Goal: Information Seeking & Learning: Find specific fact

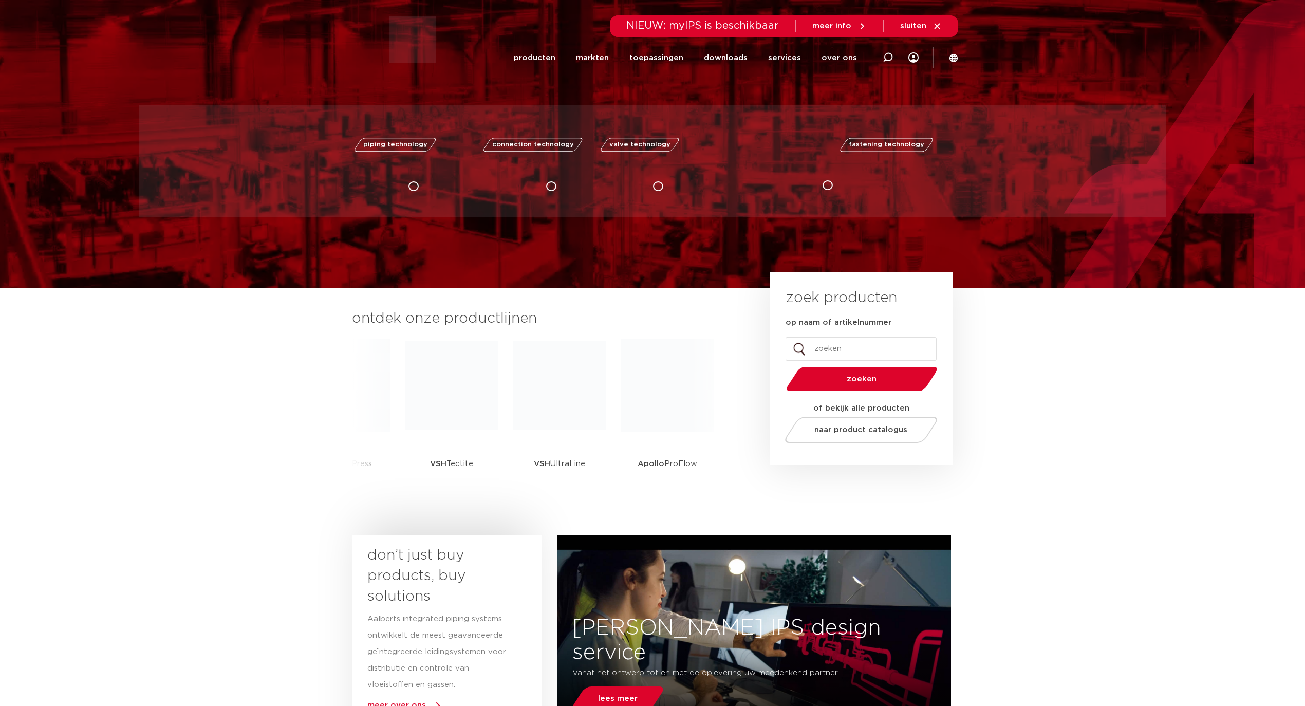
click at [830, 356] on input "op naam of artikelnummer" at bounding box center [861, 349] width 151 height 24
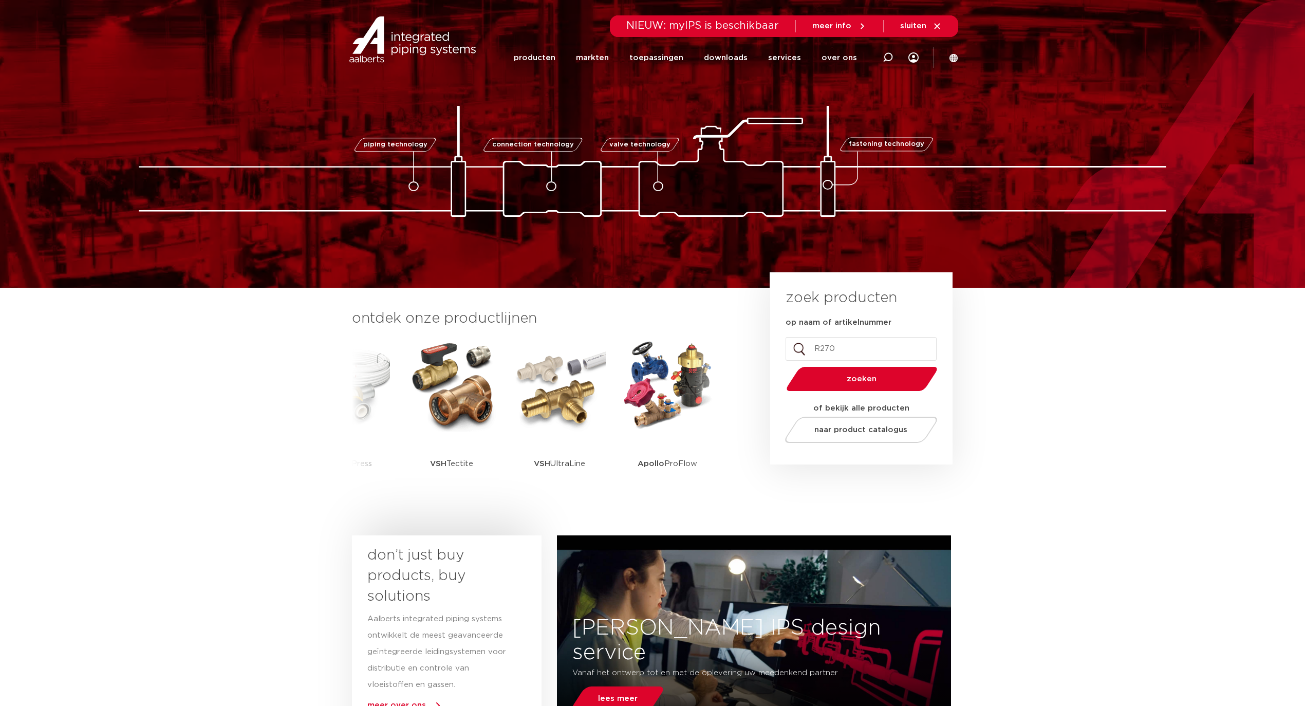
type input "R2701"
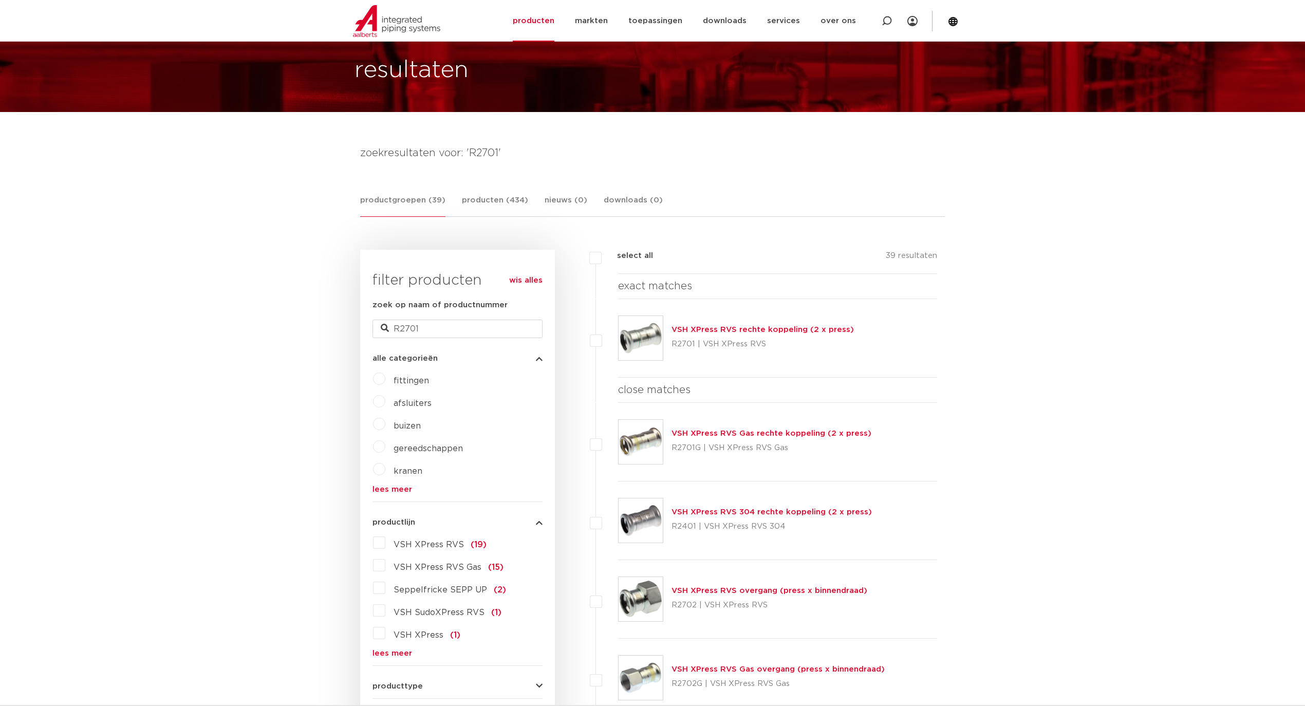
click at [761, 338] on p "R2701 | VSH XPress RVS" at bounding box center [763, 344] width 182 height 16
click at [756, 331] on link "VSH XPress RVS rechte koppeling (2 x press)" at bounding box center [763, 330] width 182 height 8
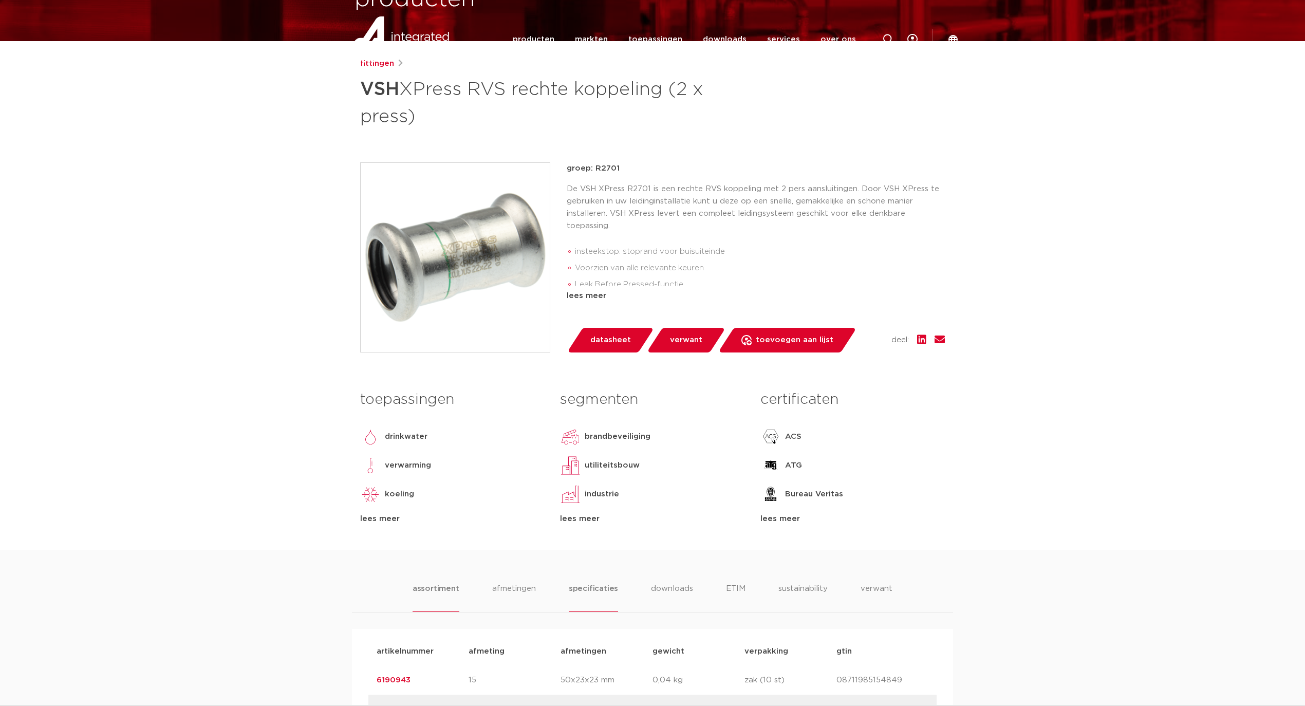
scroll to position [411, 0]
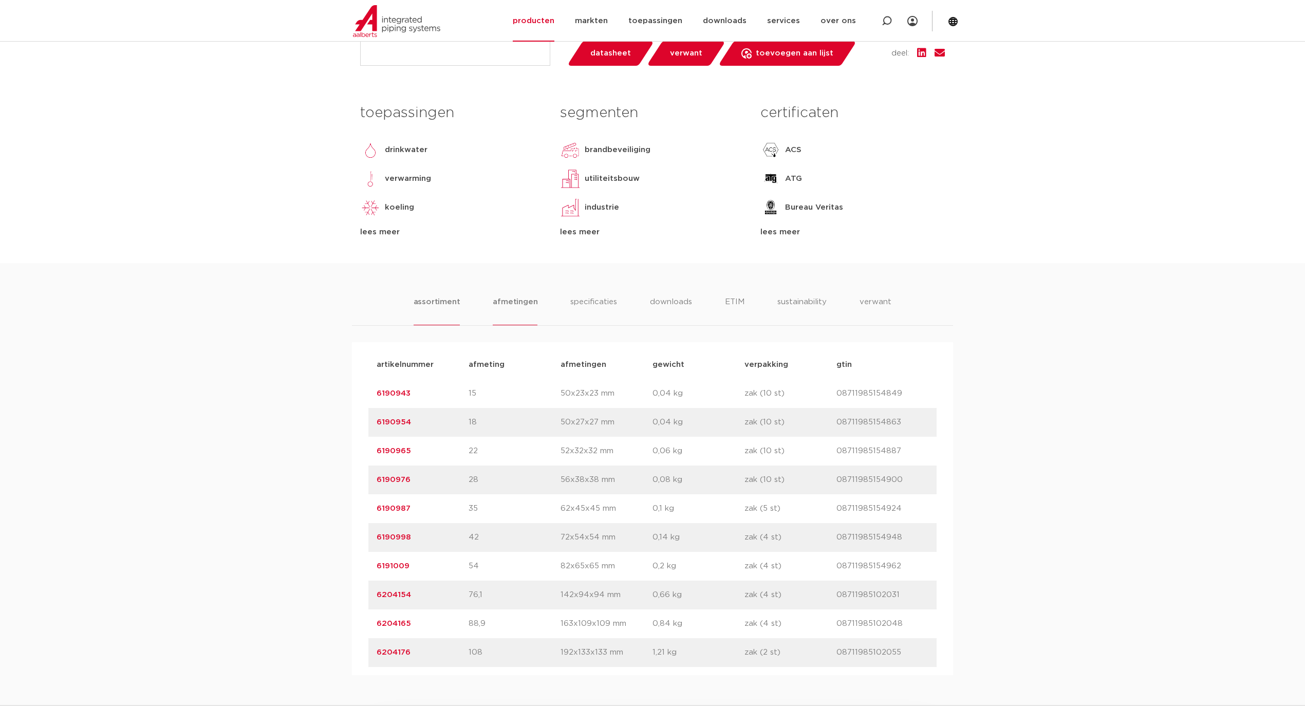
click at [510, 302] on li "afmetingen" at bounding box center [515, 310] width 45 height 29
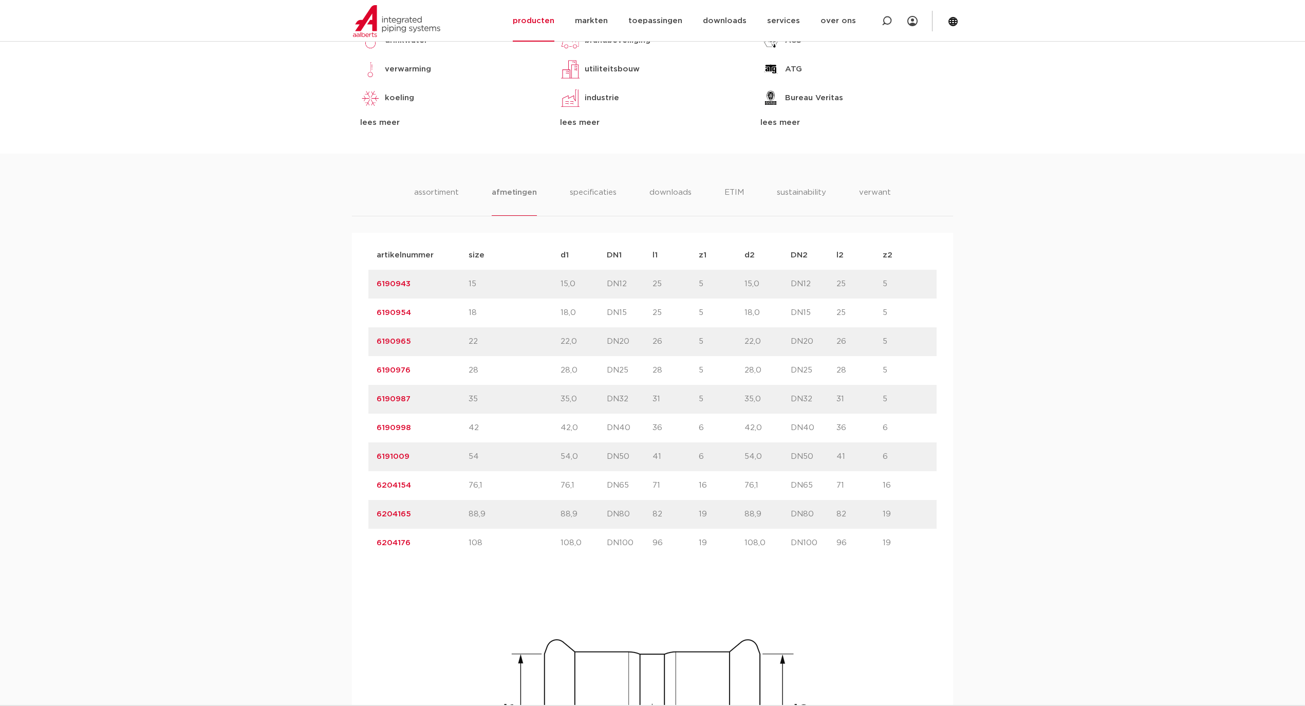
scroll to position [548, 0]
